Goal: Information Seeking & Learning: Learn about a topic

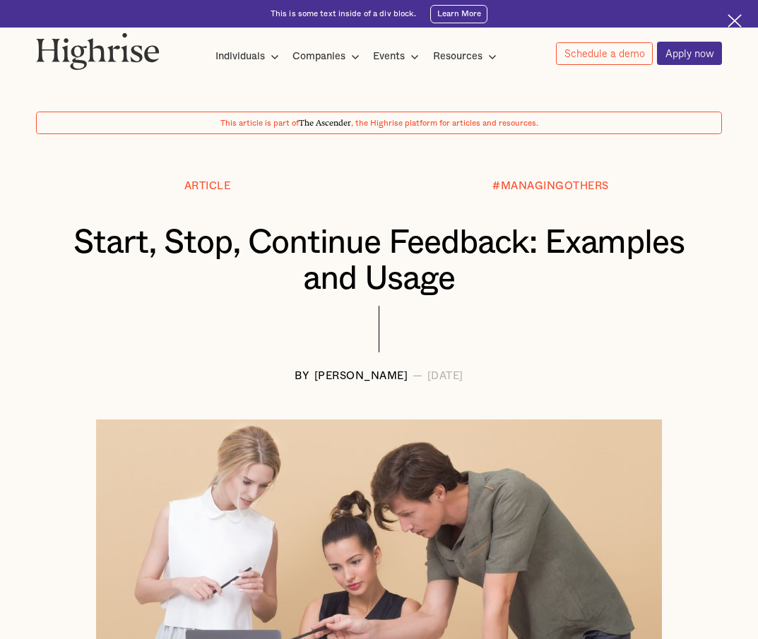
scroll to position [43, 0]
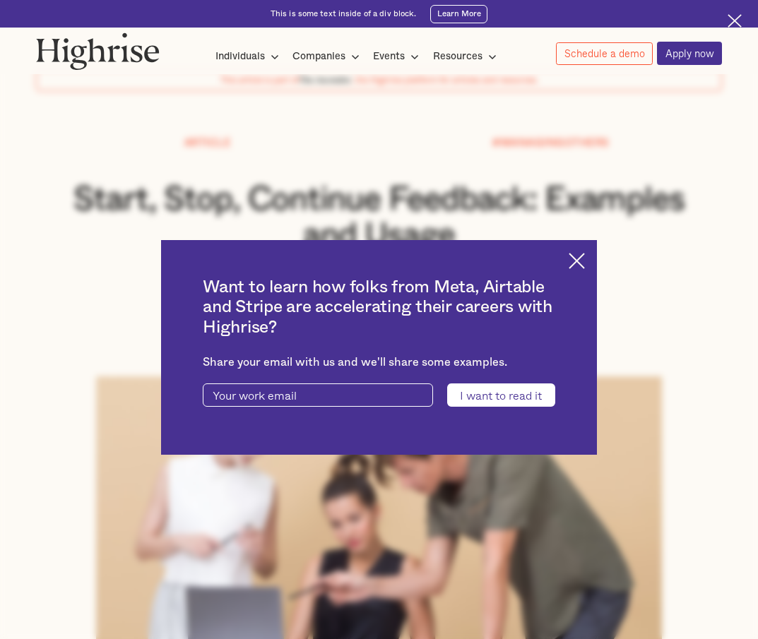
click at [584, 261] on img at bounding box center [577, 261] width 16 height 16
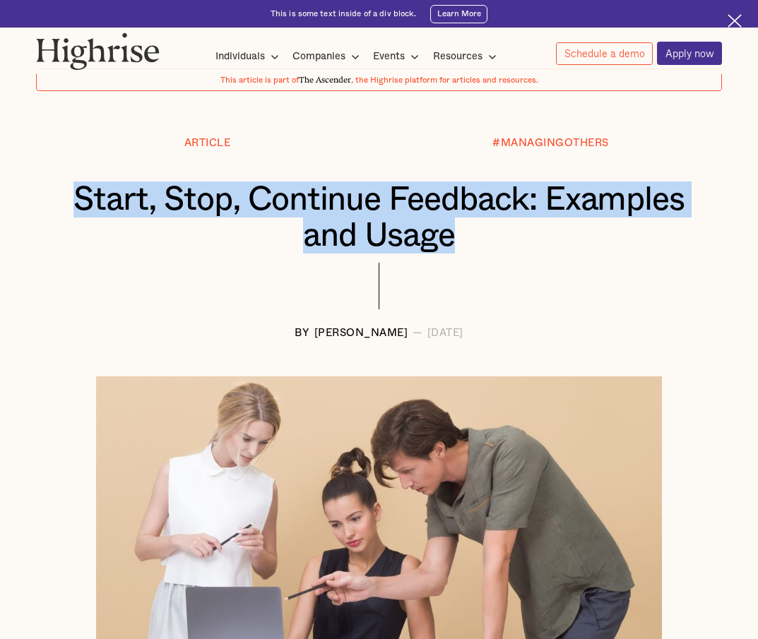
drag, startPoint x: 73, startPoint y: 208, endPoint x: 494, endPoint y: 270, distance: 425.5
click at [495, 272] on div "Article #MANAGINGOTHERS Start, Stop, Continue Feedback: Examples and Usage BY A…" at bounding box center [379, 239] width 742 height 202
copy h1 "Start, Stop, Continue Feedback: Examples and Usage"
